Goal: Information Seeking & Learning: Find specific page/section

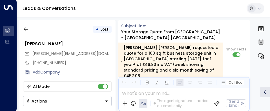
scroll to position [1378, 0]
click at [26, 28] on icon "button" at bounding box center [26, 29] width 6 height 6
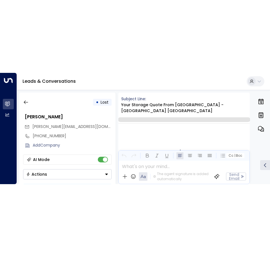
scroll to position [877, 0]
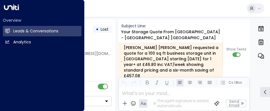
click at [7, 10] on icon at bounding box center [11, 8] width 15 height 6
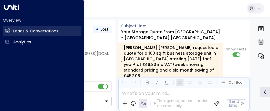
click at [23, 30] on h2 "Leads & Conversations" at bounding box center [35, 31] width 45 height 6
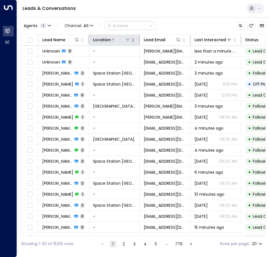
click at [127, 39] on icon at bounding box center [128, 40] width 4 height 2
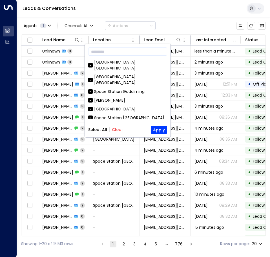
click at [116, 111] on button "Clear" at bounding box center [117, 129] width 11 height 5
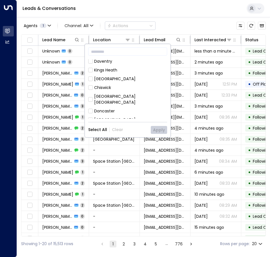
scroll to position [169, 0]
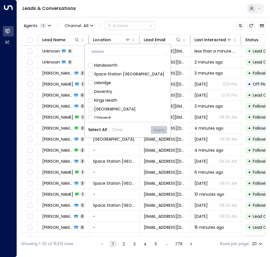
click at [141, 111] on div "[GEOGRAPHIC_DATA] [GEOGRAPHIC_DATA]" at bounding box center [130, 129] width 73 height 12
click at [156, 111] on button "Apply" at bounding box center [159, 130] width 16 height 8
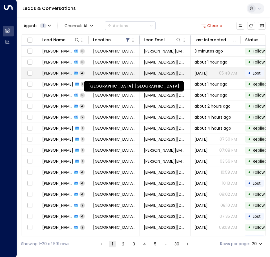
click at [100, 73] on span "[GEOGRAPHIC_DATA] [GEOGRAPHIC_DATA]" at bounding box center [114, 73] width 43 height 6
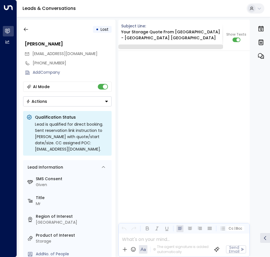
scroll to position [1618, 0]
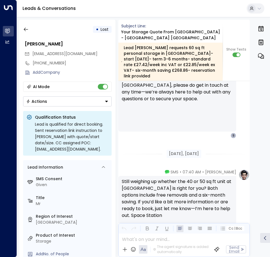
click at [23, 24] on div "• Lost [PERSON_NAME] [EMAIL_ADDRESS][DOMAIN_NAME] [PHONE_NUMBER] Add Company AI…" at bounding box center [67, 138] width 96 height 237
click at [26, 28] on icon "button" at bounding box center [26, 29] width 6 height 6
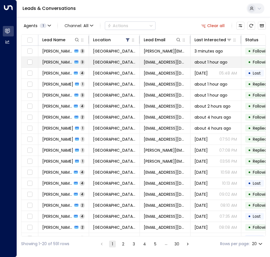
click at [56, 62] on span "[PERSON_NAME]" at bounding box center [57, 62] width 30 height 6
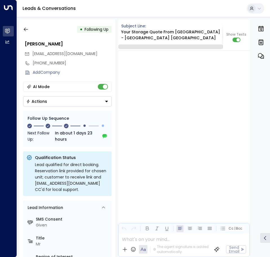
scroll to position [1311, 0]
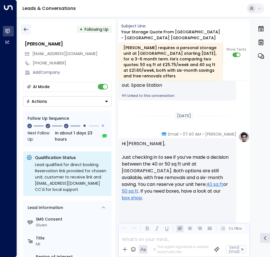
click at [23, 26] on button "button" at bounding box center [26, 29] width 10 height 10
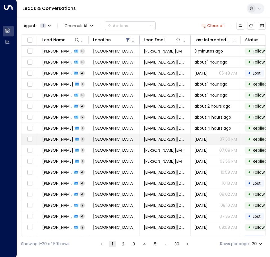
click at [196, 111] on td "[DATE] 07:50 PM" at bounding box center [216, 139] width 51 height 11
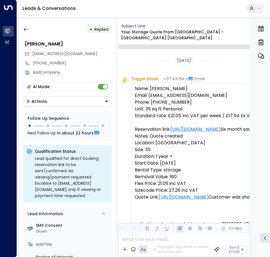
scroll to position [392, 0]
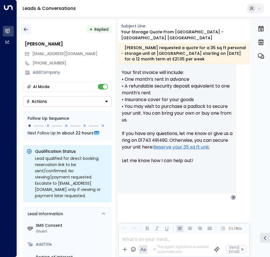
click at [28, 31] on icon "button" at bounding box center [26, 29] width 6 height 6
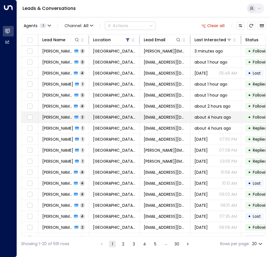
click at [74, 111] on icon at bounding box center [76, 117] width 4 height 3
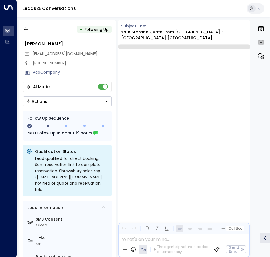
scroll to position [603, 0]
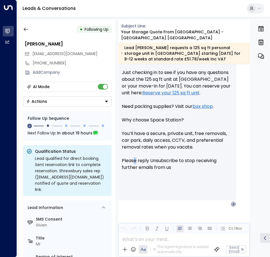
drag, startPoint x: 134, startPoint y: 165, endPoint x: 137, endPoint y: 166, distance: 3.2
click at [137, 111] on p "Hi [PERSON_NAME], Just checking in to see if you have any questions about the 1…" at bounding box center [177, 117] width 111 height 122
click at [27, 34] on button "button" at bounding box center [26, 29] width 10 height 10
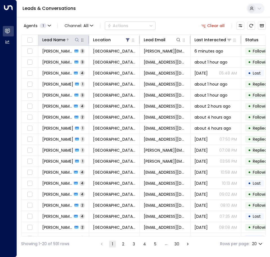
click at [77, 40] on icon at bounding box center [77, 39] width 5 height 5
type input "****"
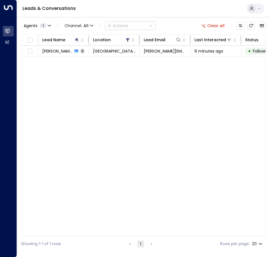
click at [67, 111] on div "Lead Name Location Lead Email Last Interacted Status Company Name Product # of …" at bounding box center [143, 135] width 245 height 202
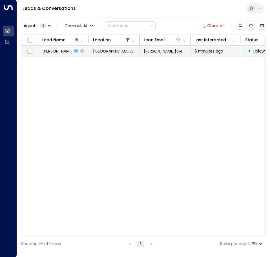
click at [92, 49] on td "[GEOGRAPHIC_DATA] [GEOGRAPHIC_DATA]" at bounding box center [114, 51] width 51 height 11
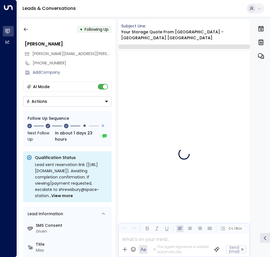
scroll to position [759, 0]
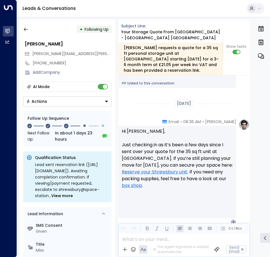
drag, startPoint x: 163, startPoint y: 15, endPoint x: 142, endPoint y: 16, distance: 20.9
click at [163, 15] on div "Leads & Conversations" at bounding box center [143, 8] width 253 height 17
click at [25, 30] on icon "button" at bounding box center [26, 29] width 6 height 6
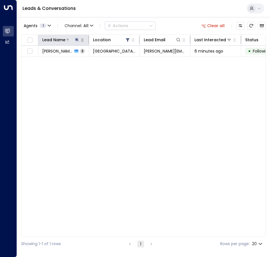
click at [78, 40] on icon at bounding box center [77, 39] width 5 height 5
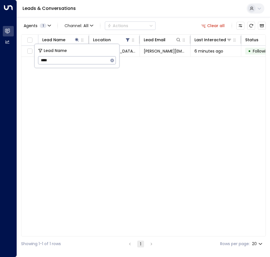
drag, startPoint x: 85, startPoint y: 59, endPoint x: -114, endPoint y: 42, distance: 199.7
click at [0, 42] on html "Overview Leads & Conversations Leads & Conversations Analytics Analytics Leads …" at bounding box center [135, 125] width 270 height 251
type input "*****"
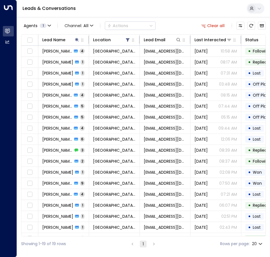
click at [128, 6] on div "Leads & Conversations" at bounding box center [143, 8] width 253 height 17
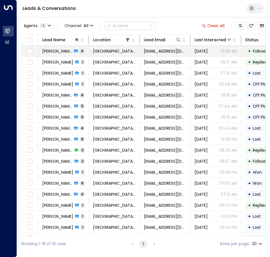
click at [79, 53] on div "[PERSON_NAME] 4" at bounding box center [63, 51] width 43 height 6
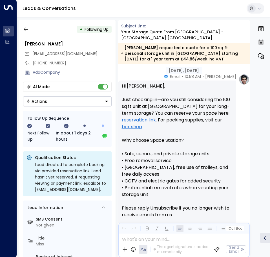
scroll to position [580, 0]
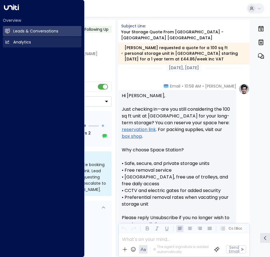
drag, startPoint x: 28, startPoint y: 34, endPoint x: 41, endPoint y: 44, distance: 16.5
click at [28, 34] on h2 "Leads & Conversations" at bounding box center [35, 31] width 45 height 6
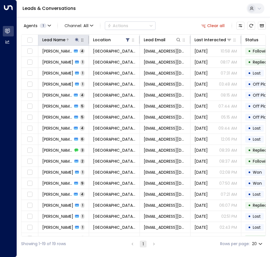
click at [78, 41] on icon at bounding box center [77, 39] width 5 height 5
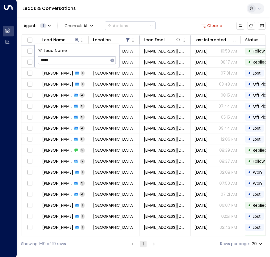
click at [111, 60] on icon "button" at bounding box center [113, 60] width 4 height 4
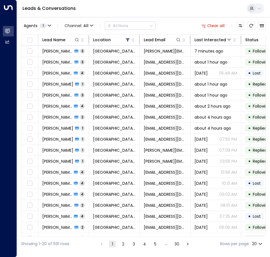
click at [205, 111] on span "about 4 hours ago" at bounding box center [213, 117] width 37 height 6
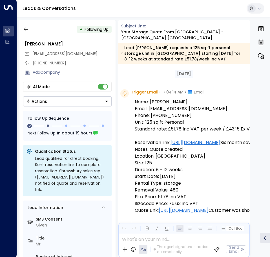
scroll to position [535, 0]
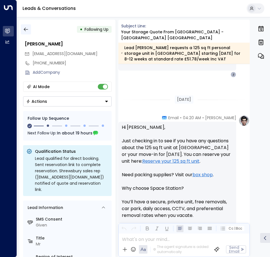
click at [27, 28] on icon "button" at bounding box center [26, 29] width 6 height 6
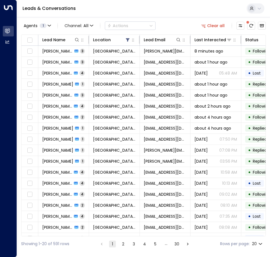
drag, startPoint x: 174, startPoint y: 17, endPoint x: 189, endPoint y: 17, distance: 14.7
click at [177, 17] on div "Agents 1 Channel: All Actions Clear all Lead Name Location Lead Email Last Inte…" at bounding box center [143, 134] width 245 height 234
click at [219, 27] on button "Clear all" at bounding box center [213, 26] width 28 height 8
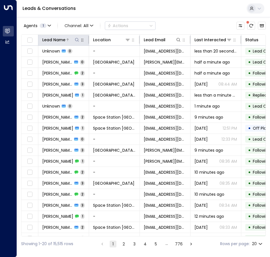
click at [76, 40] on icon at bounding box center [77, 39] width 5 height 5
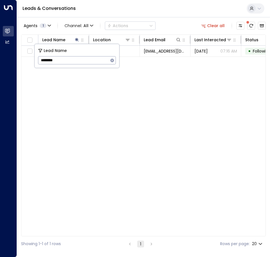
type input "********"
click at [175, 28] on div "Agents 1 Channel: All Actions Clear all" at bounding box center [143, 26] width 245 height 12
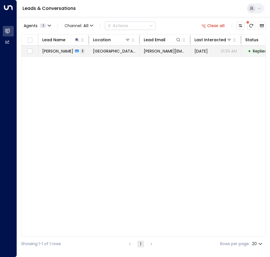
click at [129, 54] on td "[GEOGRAPHIC_DATA] [GEOGRAPHIC_DATA]" at bounding box center [114, 51] width 51 height 11
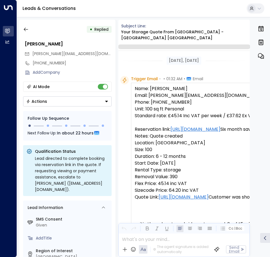
scroll to position [228, 0]
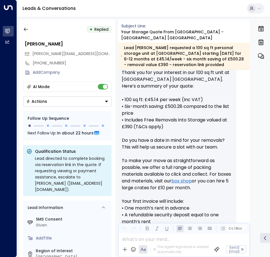
click at [199, 107] on p "Hi [PERSON_NAME], Thank you for your interest in our 100 sq ft unit at [GEOGRAP…" at bounding box center [177, 184] width 111 height 257
click at [206, 102] on p "Hi [PERSON_NAME], Thank you for your interest in our 100 sq ft unit at [GEOGRAP…" at bounding box center [177, 184] width 111 height 257
click at [27, 26] on button "button" at bounding box center [26, 29] width 10 height 10
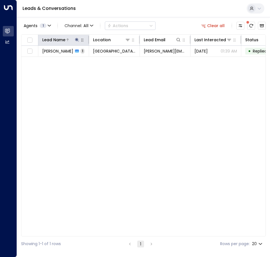
click at [78, 39] on icon at bounding box center [77, 40] width 4 height 4
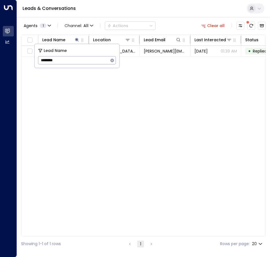
click at [113, 61] on icon "button" at bounding box center [113, 60] width 4 height 4
click at [73, 63] on input "text" at bounding box center [77, 60] width 78 height 10
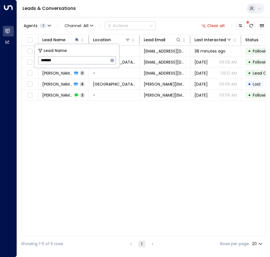
type input "*******"
click at [190, 20] on div "Agents 1 Channel: All Actions Clear all" at bounding box center [143, 26] width 245 height 12
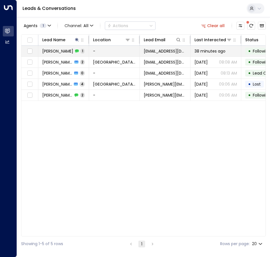
click at [111, 54] on td "-" at bounding box center [114, 51] width 51 height 11
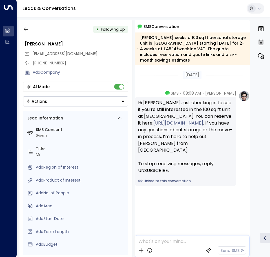
drag, startPoint x: 199, startPoint y: 119, endPoint x: 163, endPoint y: 119, distance: 36.1
click at [23, 28] on icon "button" at bounding box center [26, 29] width 6 height 6
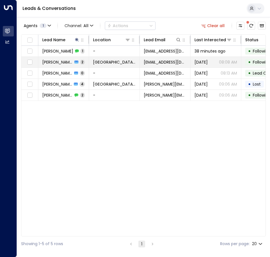
click at [69, 65] on td "[PERSON_NAME] 2" at bounding box center [63, 62] width 51 height 11
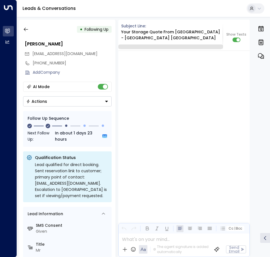
scroll to position [709, 0]
